Goal: Book appointment/travel/reservation

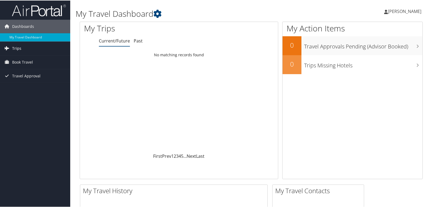
click at [31, 48] on link "Trips" at bounding box center [35, 48] width 70 height 14
click at [25, 86] on span "Book Travel" at bounding box center [22, 86] width 21 height 14
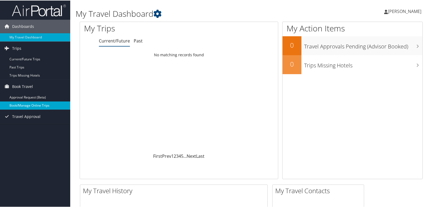
click at [22, 103] on link "Book/Manage Online Trips" at bounding box center [35, 105] width 70 height 8
